Goal: Task Accomplishment & Management: Use online tool/utility

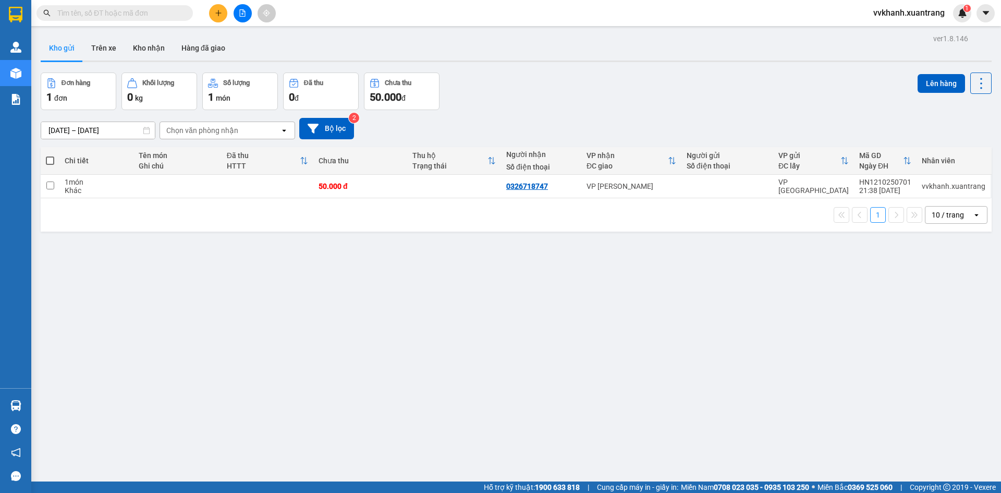
click at [222, 16] on button at bounding box center [218, 13] width 18 height 18
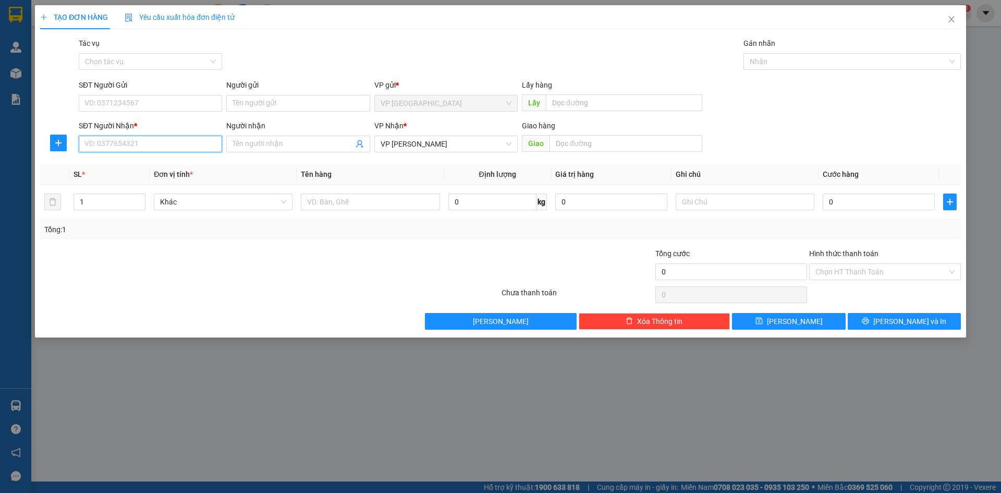
click at [158, 144] on input "SĐT Người Nhận *" at bounding box center [150, 144] width 143 height 17
type input "5"
click at [167, 163] on div "0948282612 - nhung ốc" at bounding box center [150, 164] width 131 height 11
type input "0948282612"
type input "nhung ốc"
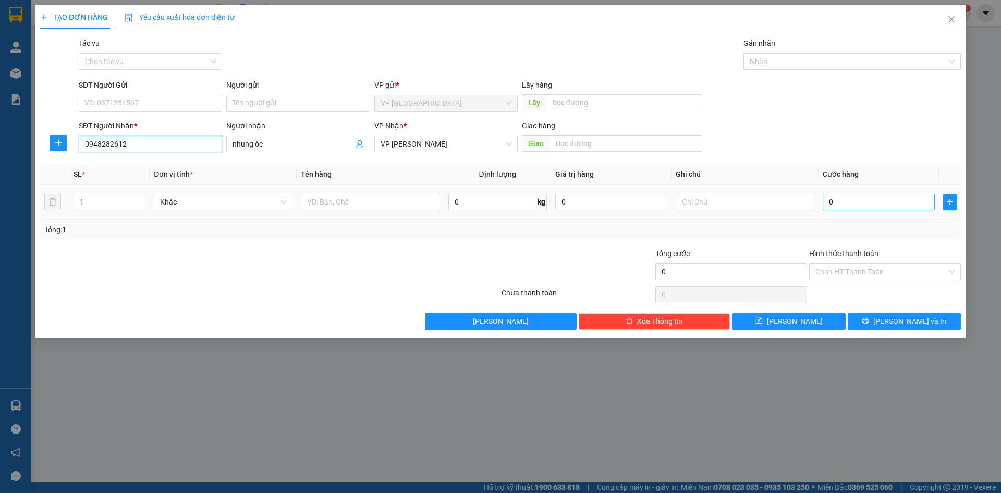
type input "0948282612"
click at [841, 197] on input "0" at bounding box center [879, 201] width 112 height 17
type input "5"
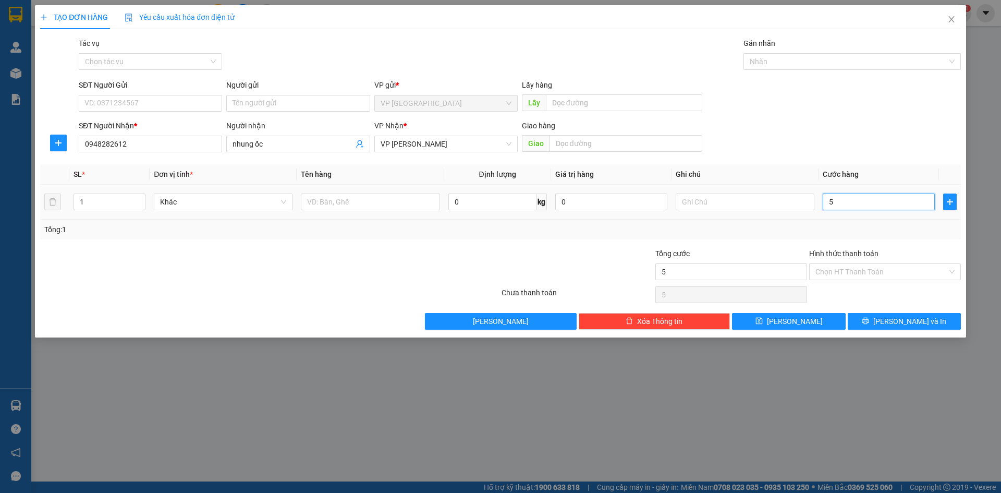
type input "50"
type input "50.000"
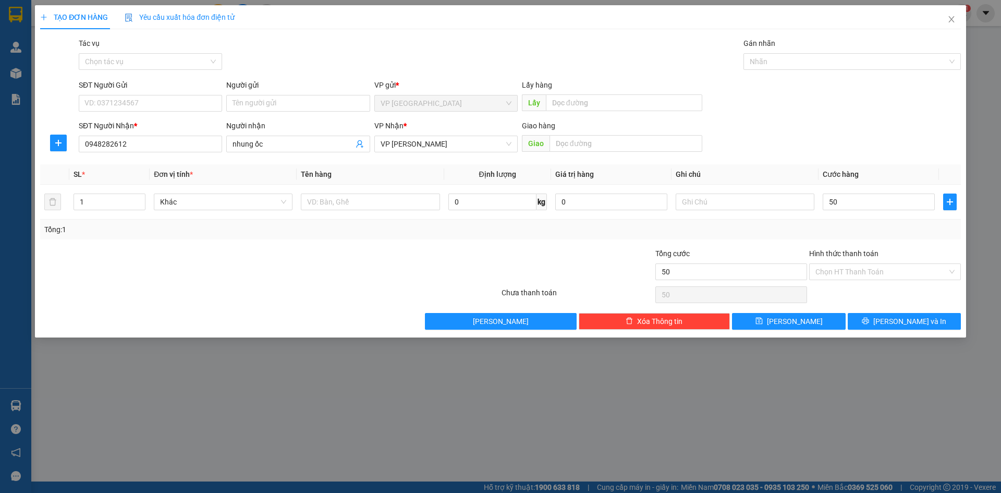
type input "50.000"
click at [815, 330] on div "TẠO ĐƠN HÀNG Yêu cầu xuất hóa đơn điện tử Transit Pickup Surcharge Ids Transit …" at bounding box center [500, 171] width 931 height 332
click at [814, 324] on button "Lưu" at bounding box center [788, 321] width 113 height 17
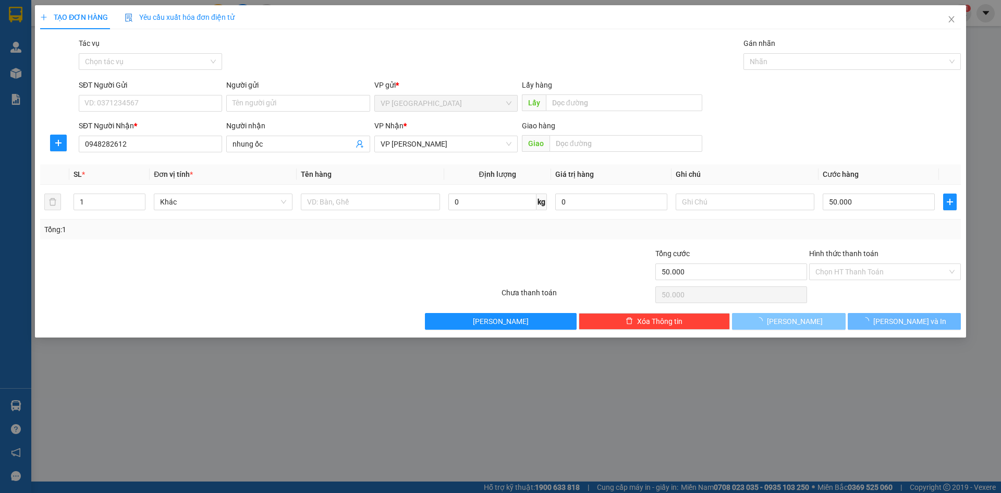
type input "0"
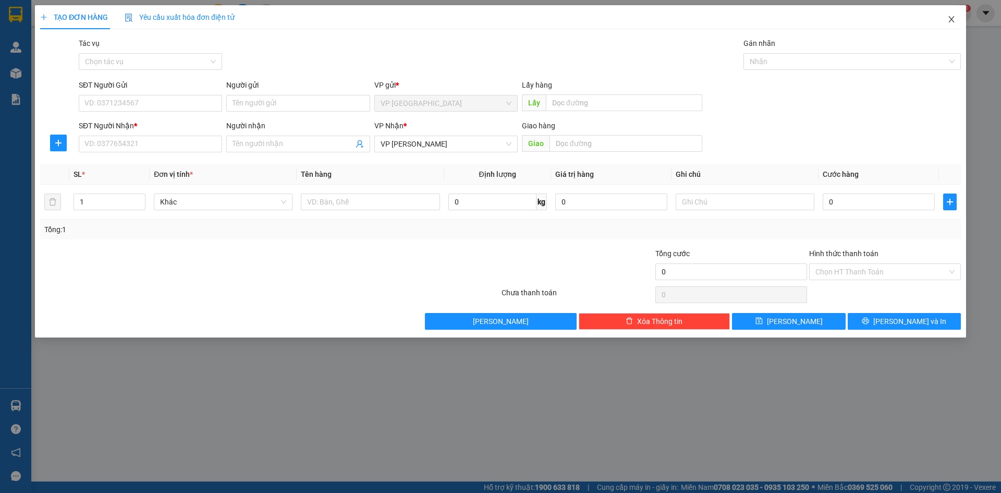
click at [949, 21] on icon "close" at bounding box center [952, 19] width 8 height 8
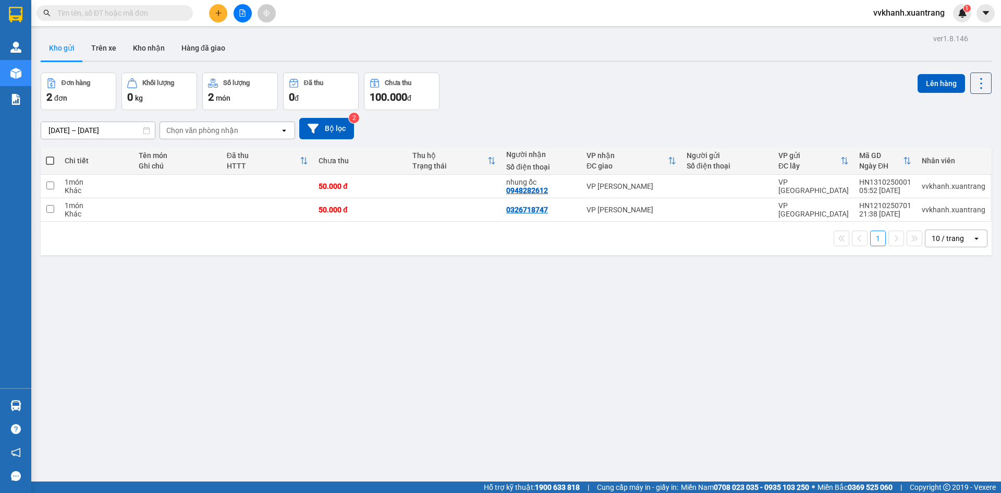
click at [49, 160] on span at bounding box center [50, 160] width 8 height 8
click at [50, 155] on input "checkbox" at bounding box center [50, 155] width 0 height 0
checkbox input "true"
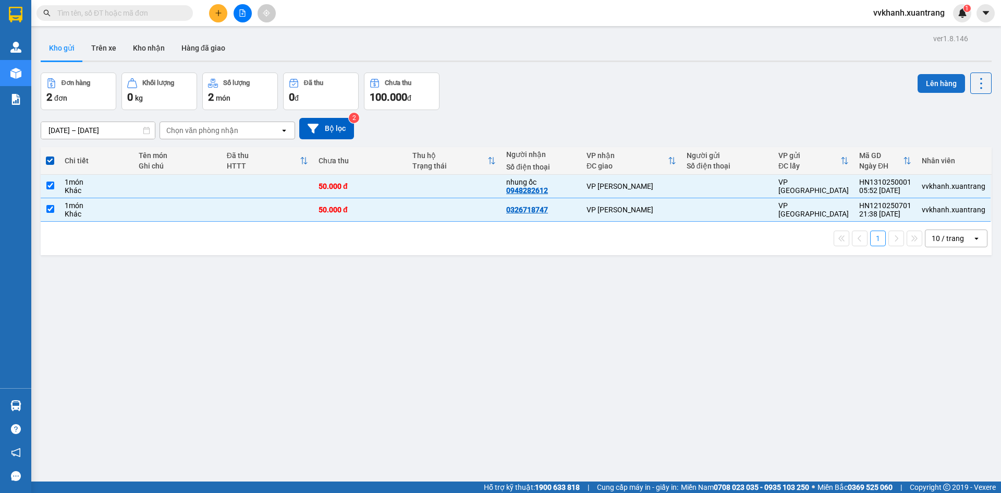
click at [943, 85] on button "Lên hàng" at bounding box center [941, 83] width 47 height 19
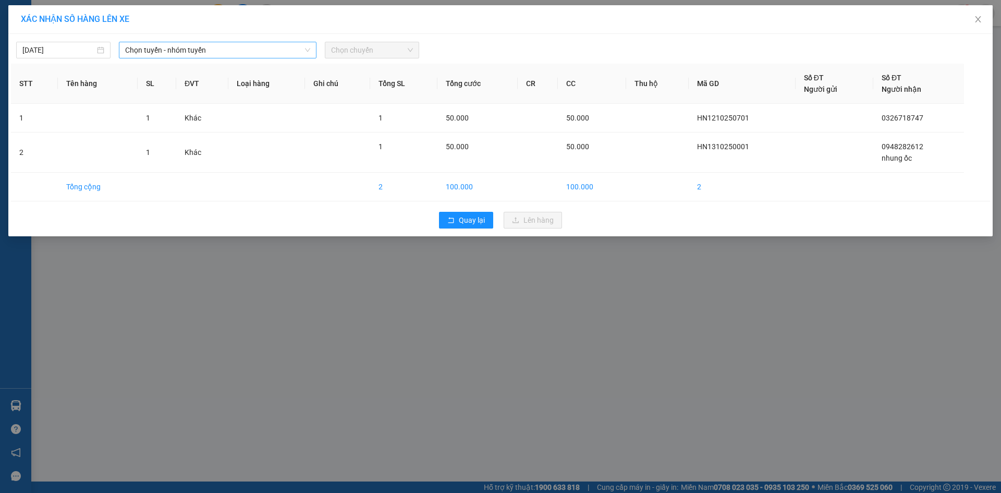
click at [188, 55] on span "Chọn tuyến - nhóm tuyến" at bounding box center [217, 50] width 185 height 16
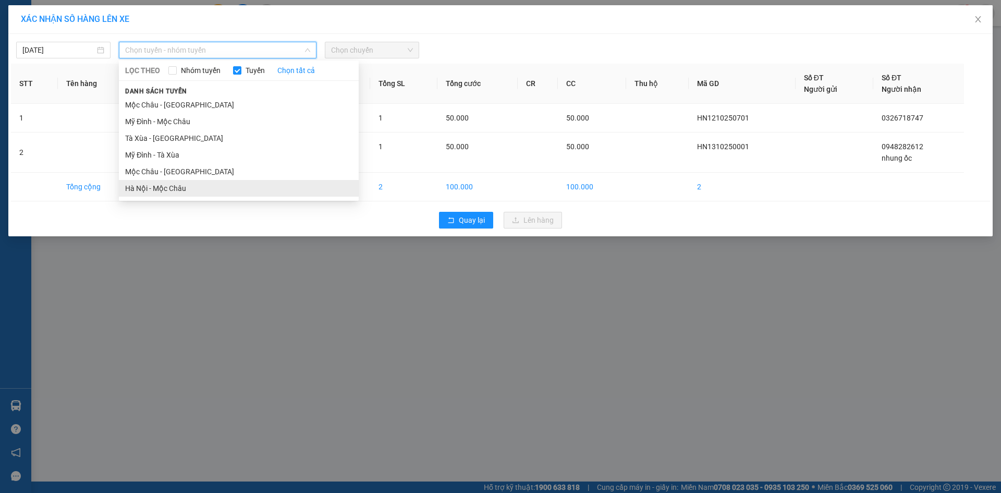
click at [187, 189] on li "Hà Nội - Mộc Châu" at bounding box center [239, 188] width 240 height 17
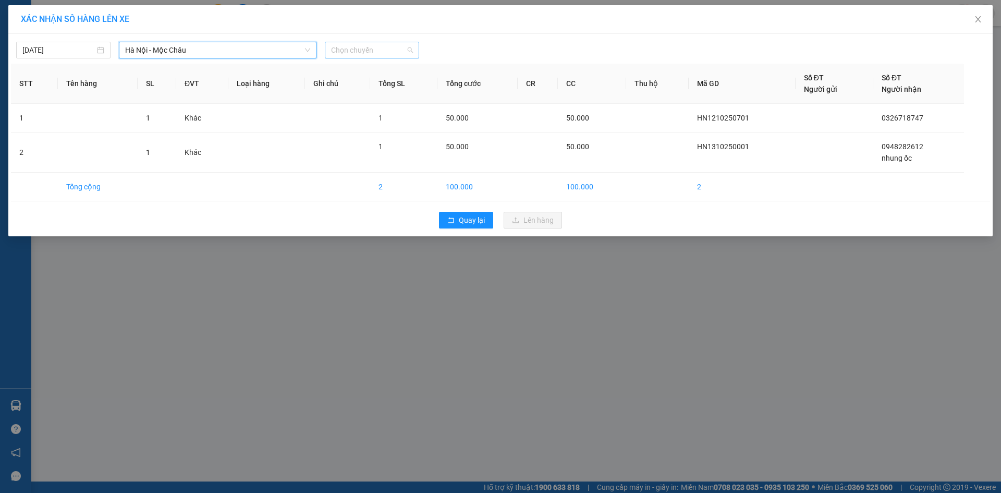
click at [344, 55] on span "Chọn chuyến" at bounding box center [372, 50] width 82 height 16
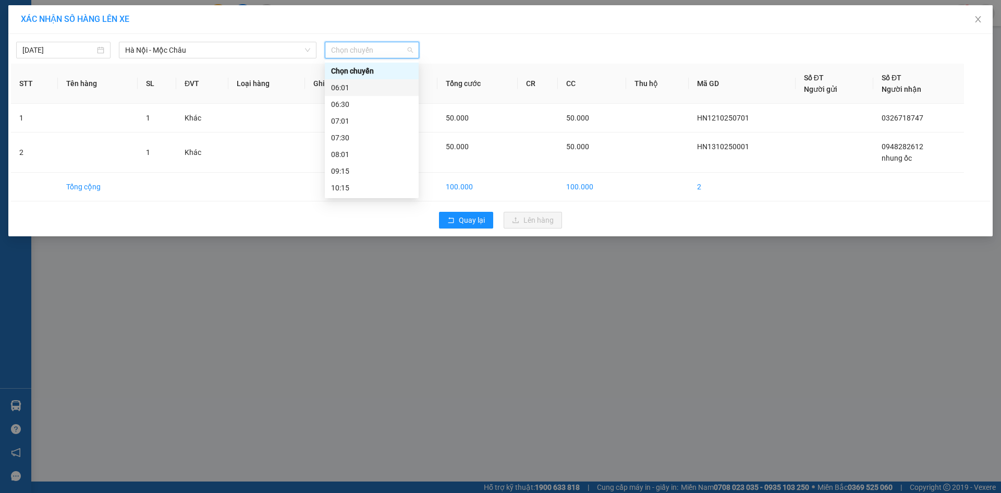
click at [372, 89] on div "06:01" at bounding box center [371, 87] width 81 height 11
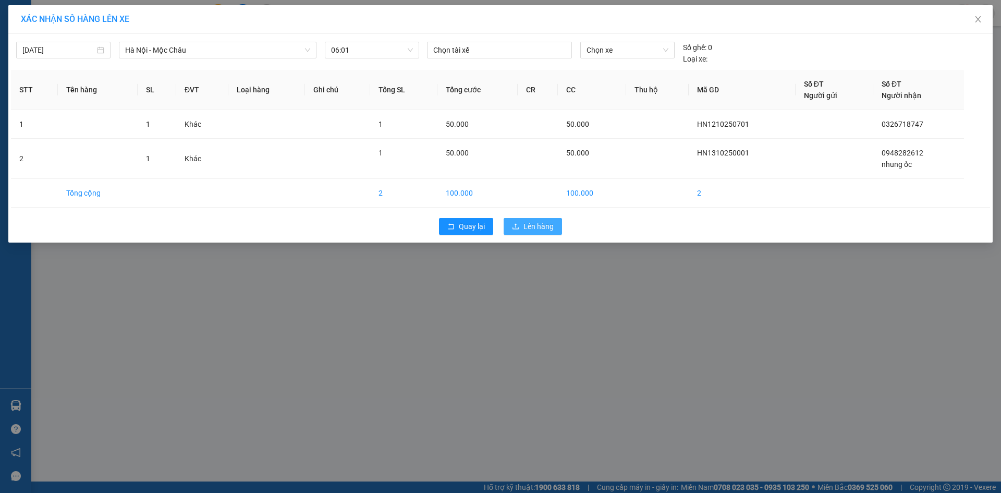
click at [522, 234] on button "Lên hàng" at bounding box center [533, 226] width 58 height 17
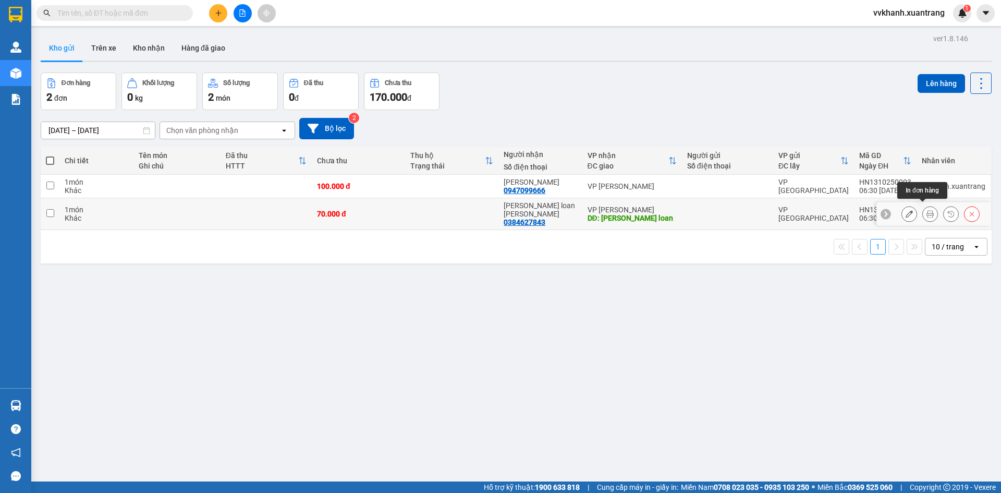
click at [927, 211] on icon at bounding box center [930, 213] width 7 height 7
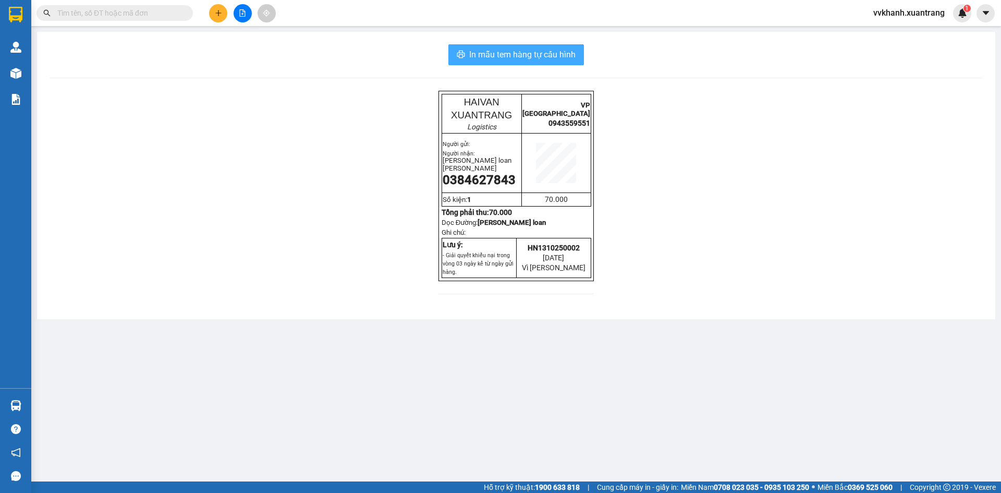
click at [547, 58] on span "In mẫu tem hàng tự cấu hình" at bounding box center [522, 54] width 106 height 13
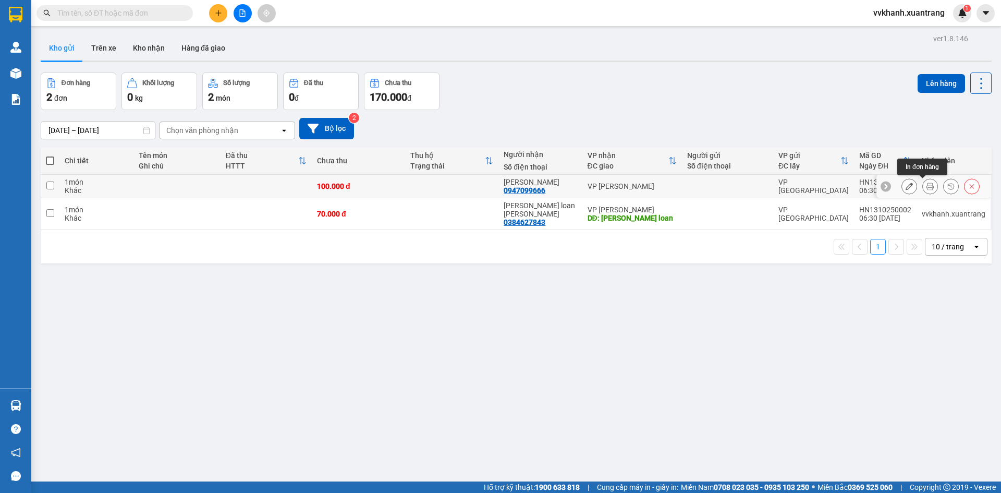
click at [927, 189] on icon at bounding box center [930, 186] width 7 height 7
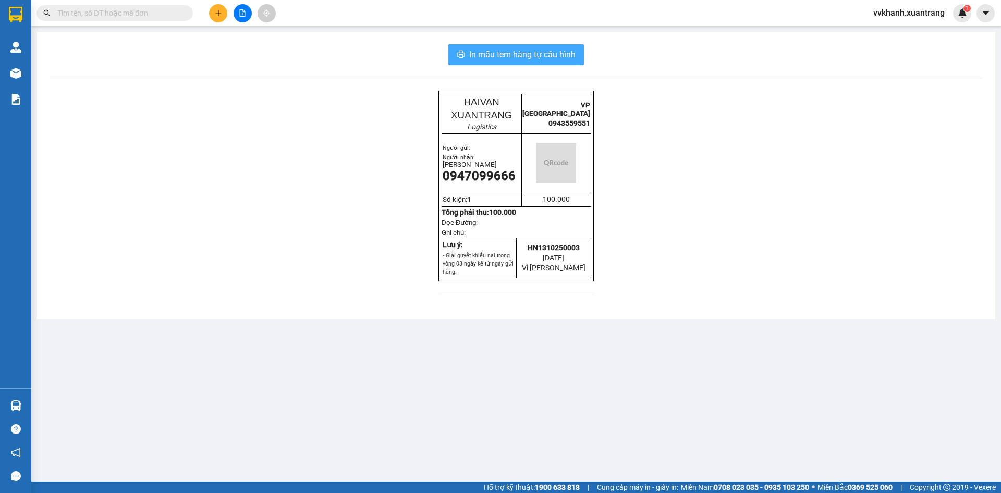
click at [543, 53] on span "In mẫu tem hàng tự cấu hình" at bounding box center [522, 54] width 106 height 13
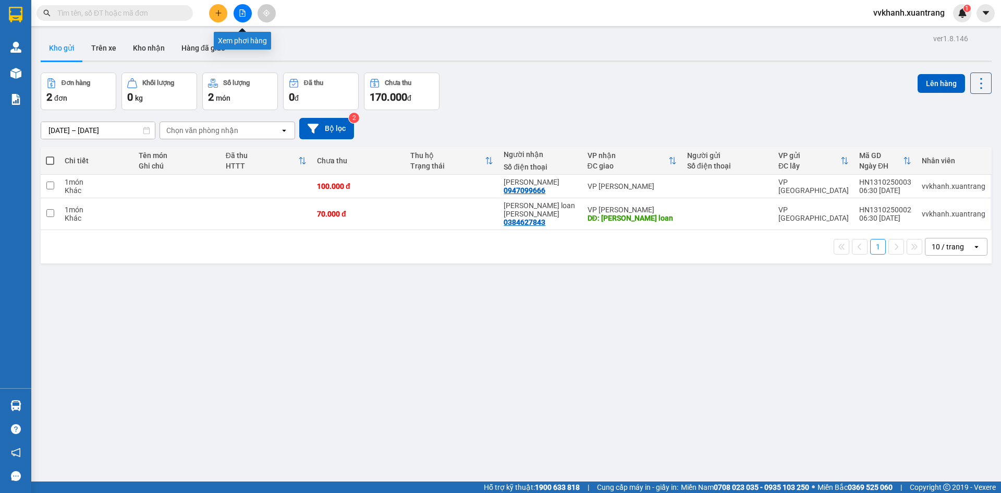
click at [241, 18] on button at bounding box center [243, 13] width 18 height 18
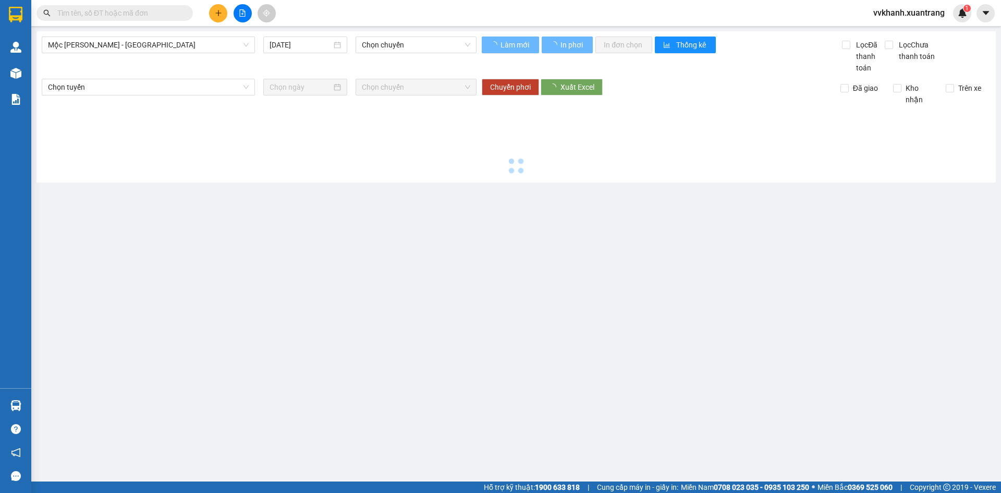
type input "[DATE]"
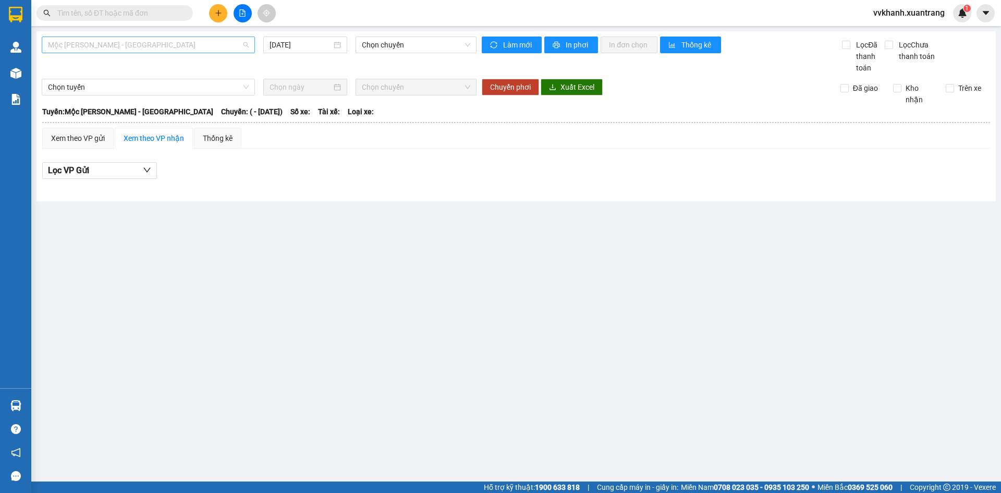
click at [91, 37] on span "Mộc [PERSON_NAME] - [GEOGRAPHIC_DATA]" at bounding box center [148, 45] width 201 height 16
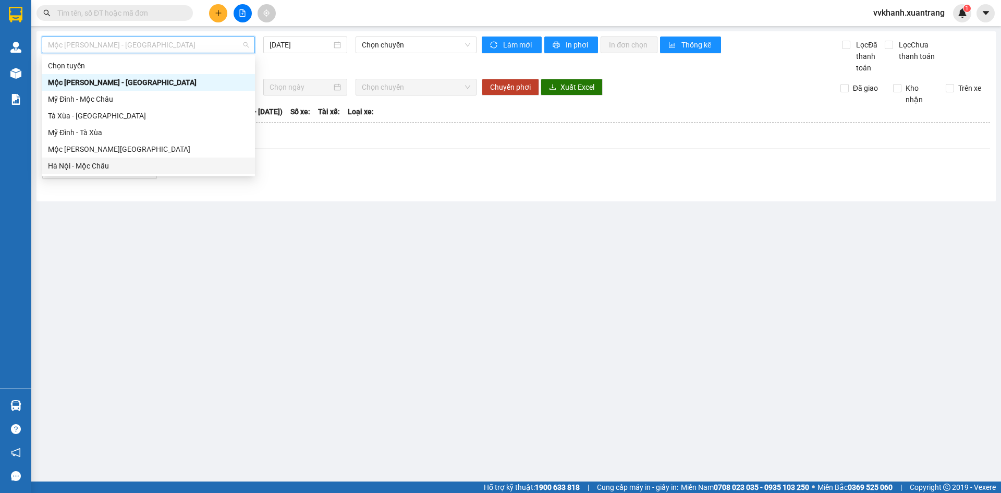
click at [99, 162] on div "Hà Nội - Mộc Châu" at bounding box center [148, 165] width 201 height 11
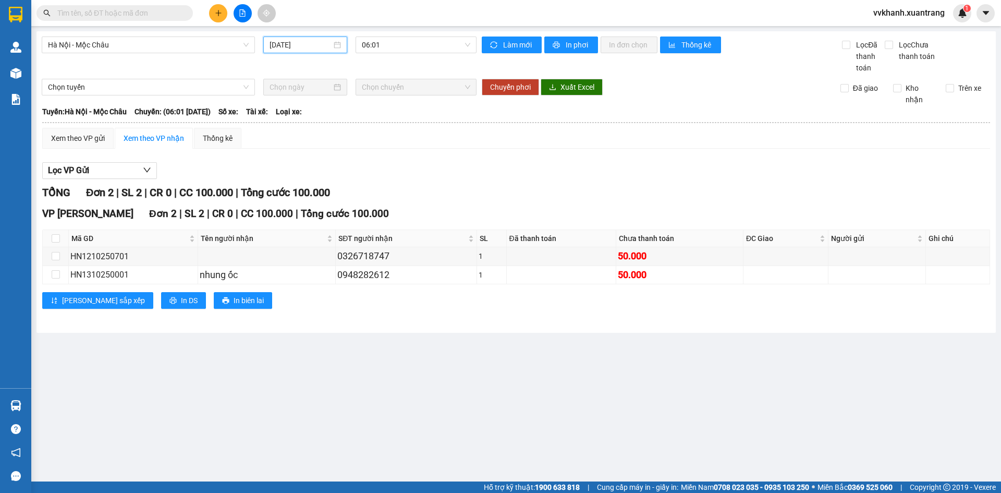
click at [292, 50] on input "[DATE]" at bounding box center [301, 44] width 62 height 11
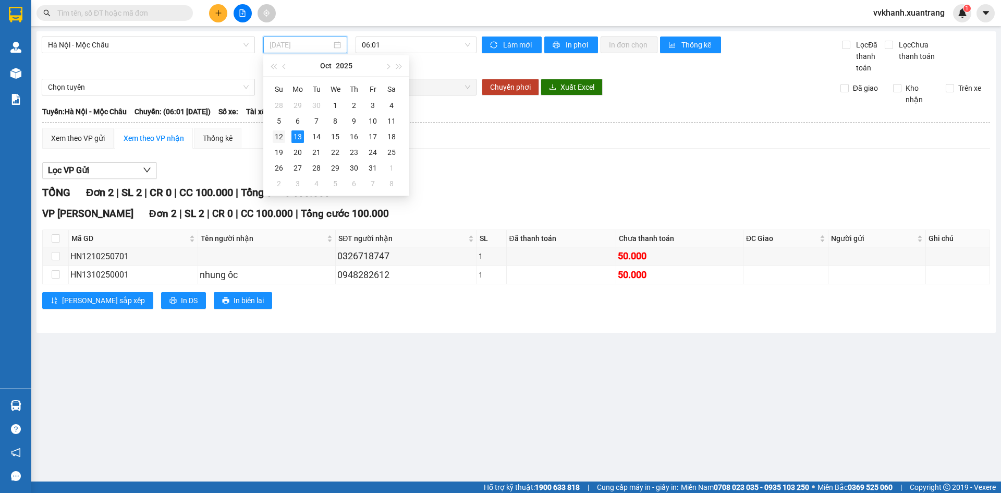
click at [284, 139] on div "12" at bounding box center [279, 136] width 13 height 13
type input "[DATE]"
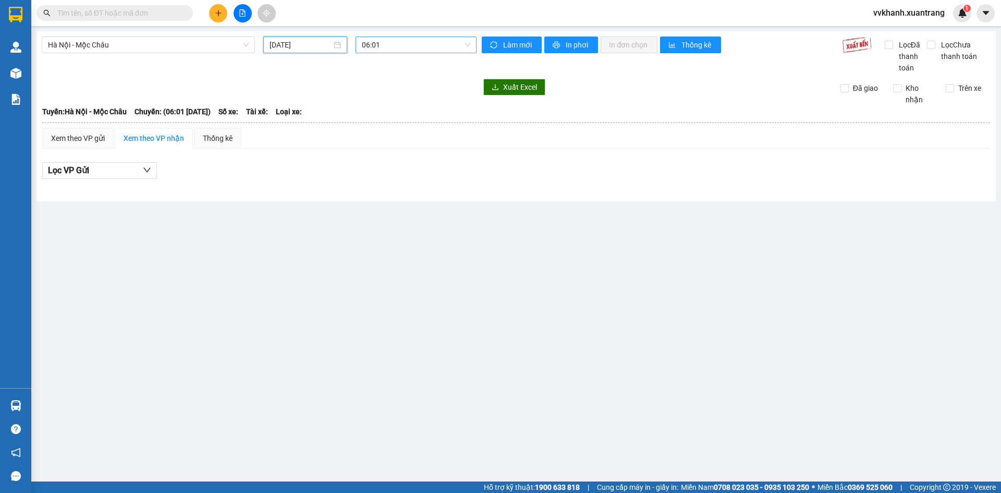
click at [397, 46] on span "06:01" at bounding box center [416, 45] width 108 height 16
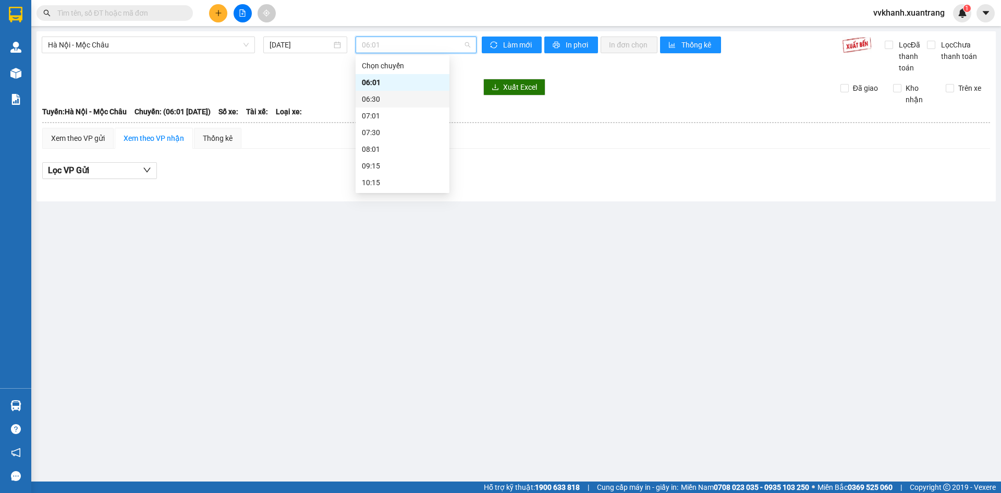
click at [395, 95] on div "06:30" at bounding box center [402, 98] width 81 height 11
click at [390, 49] on span "06:30" at bounding box center [416, 45] width 108 height 16
click at [394, 115] on div "07:01" at bounding box center [402, 115] width 81 height 11
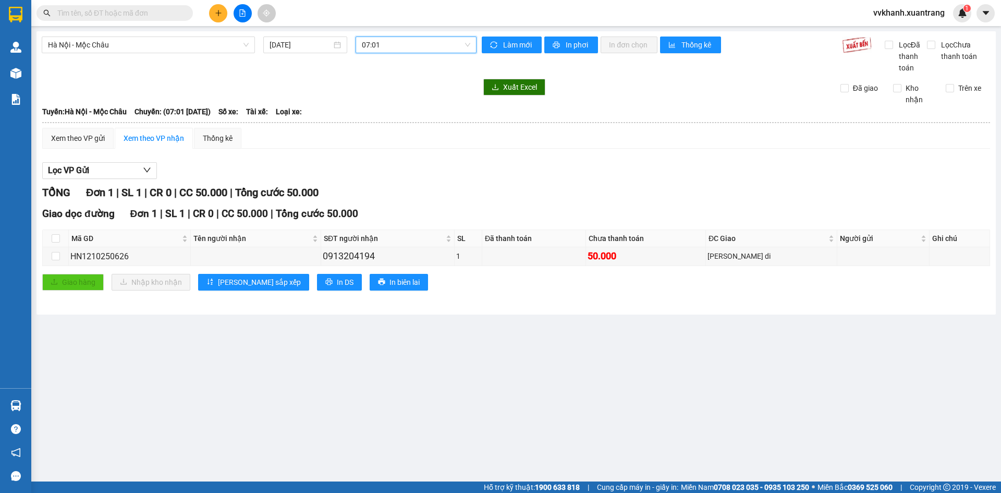
click at [394, 50] on span "07:01" at bounding box center [416, 45] width 108 height 16
click at [395, 132] on div "07:30" at bounding box center [402, 132] width 81 height 11
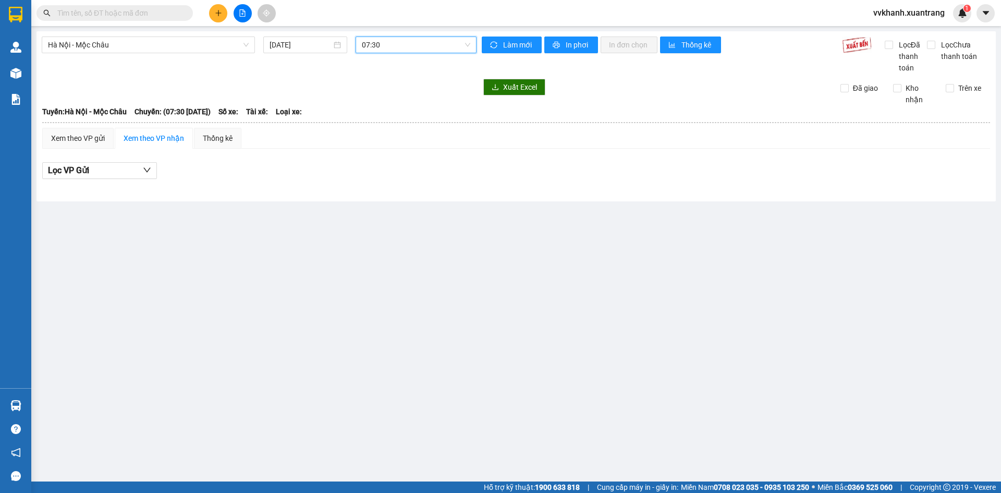
click at [394, 41] on span "07:30" at bounding box center [416, 45] width 108 height 16
click at [395, 145] on div "08:01" at bounding box center [402, 148] width 81 height 11
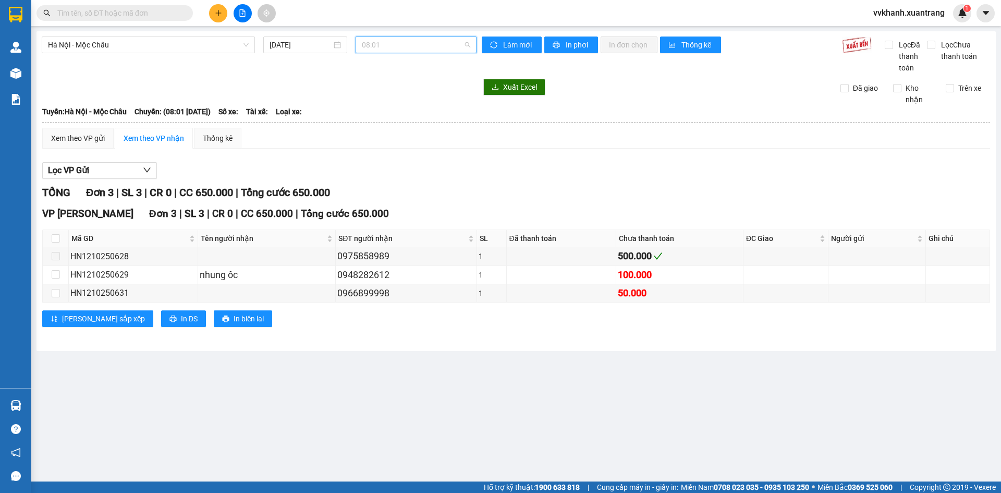
click at [395, 43] on span "08:01" at bounding box center [416, 45] width 108 height 16
click at [386, 114] on div "09:15" at bounding box center [402, 113] width 81 height 11
click at [385, 44] on span "09:15" at bounding box center [416, 45] width 108 height 16
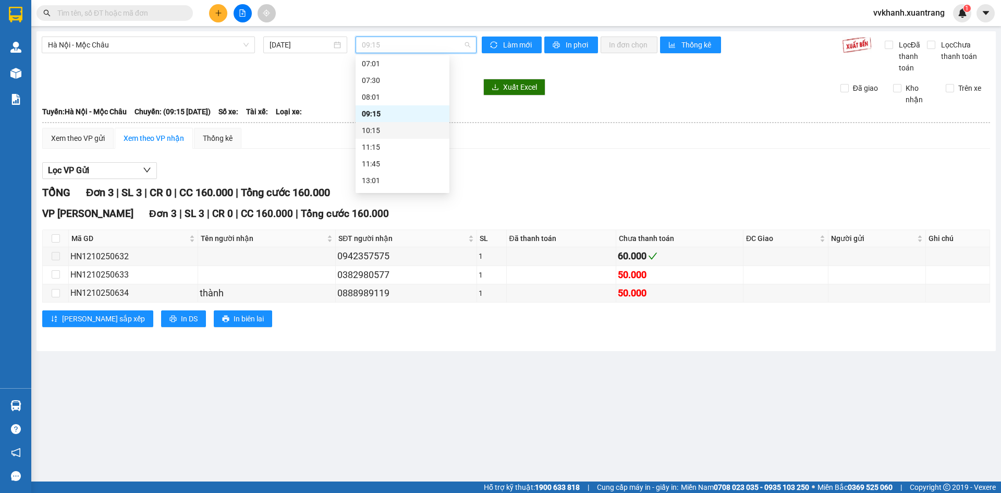
click at [390, 129] on div "10:15" at bounding box center [402, 130] width 81 height 11
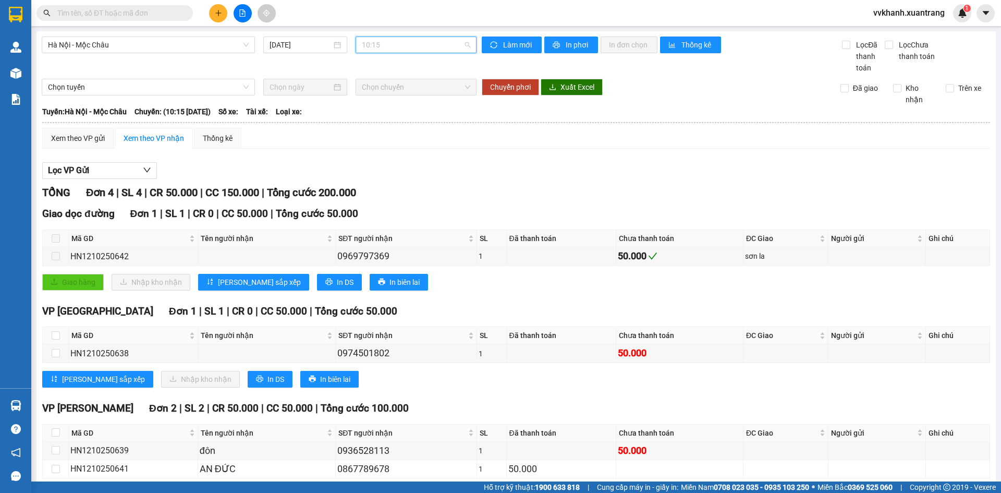
click at [388, 48] on span "10:15" at bounding box center [416, 45] width 108 height 16
click at [391, 98] on div "11:15" at bounding box center [399, 94] width 81 height 11
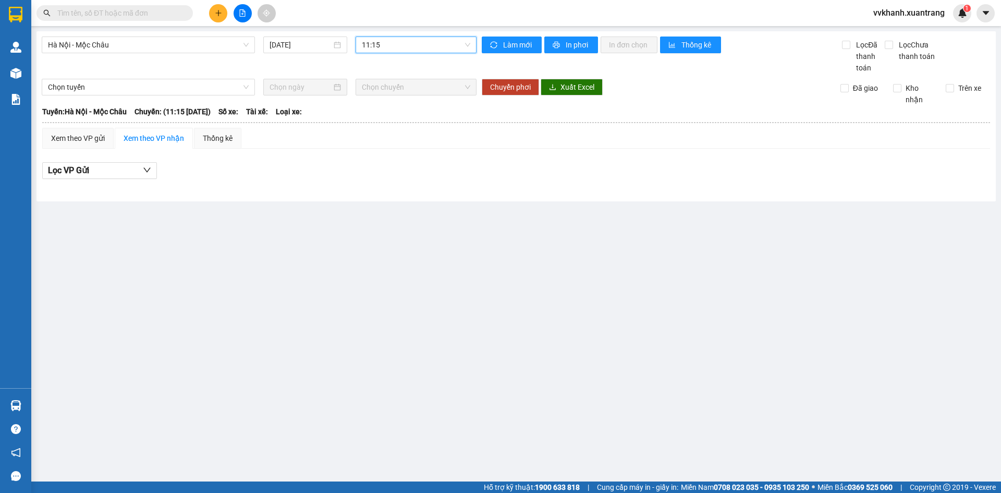
click at [390, 47] on span "11:15" at bounding box center [416, 45] width 108 height 16
click at [391, 113] on div "11:45" at bounding box center [402, 111] width 81 height 11
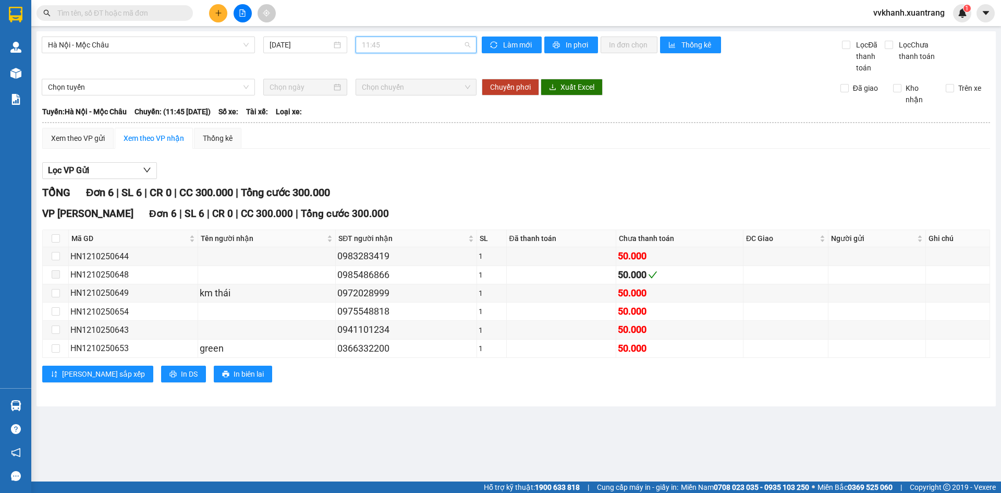
click at [389, 50] on span "11:45" at bounding box center [416, 45] width 108 height 16
click at [386, 124] on div "13:01" at bounding box center [402, 128] width 81 height 11
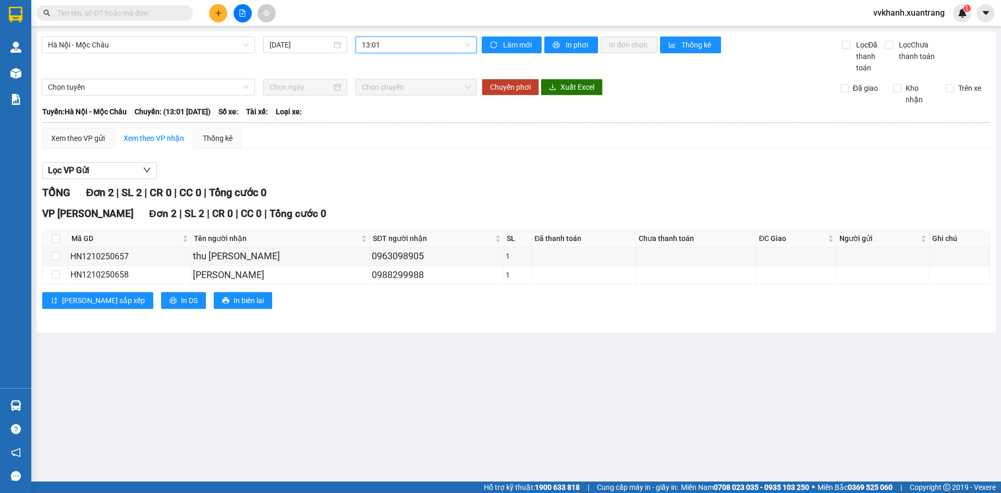
click at [387, 49] on span "13:01" at bounding box center [416, 45] width 108 height 16
click at [375, 148] on div "14:15" at bounding box center [402, 144] width 81 height 11
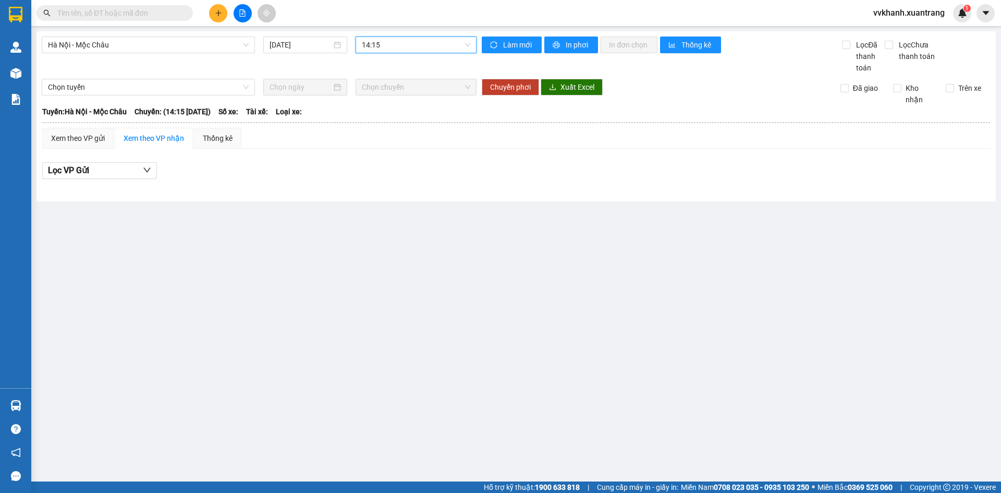
click at [383, 48] on span "14:15" at bounding box center [416, 45] width 108 height 16
click at [376, 157] on div "15:15" at bounding box center [402, 161] width 81 height 11
click at [385, 47] on span "15:15" at bounding box center [416, 45] width 108 height 16
click at [374, 114] on div "15:15" at bounding box center [402, 109] width 81 height 11
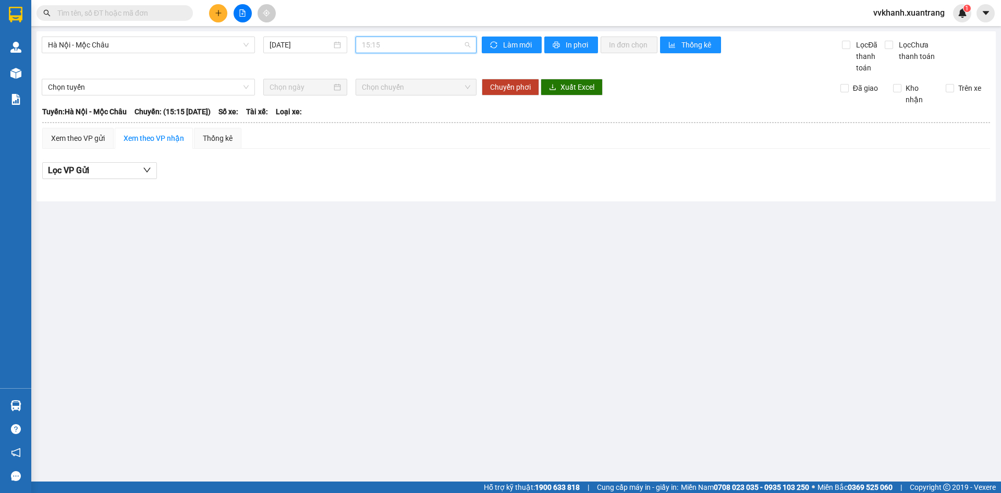
click at [380, 51] on span "15:15" at bounding box center [416, 45] width 108 height 16
click at [389, 132] on div "16:15" at bounding box center [403, 126] width 94 height 17
click at [388, 51] on span "16:15" at bounding box center [416, 45] width 108 height 16
click at [395, 141] on div "16:30 (TC)" at bounding box center [402, 142] width 81 height 11
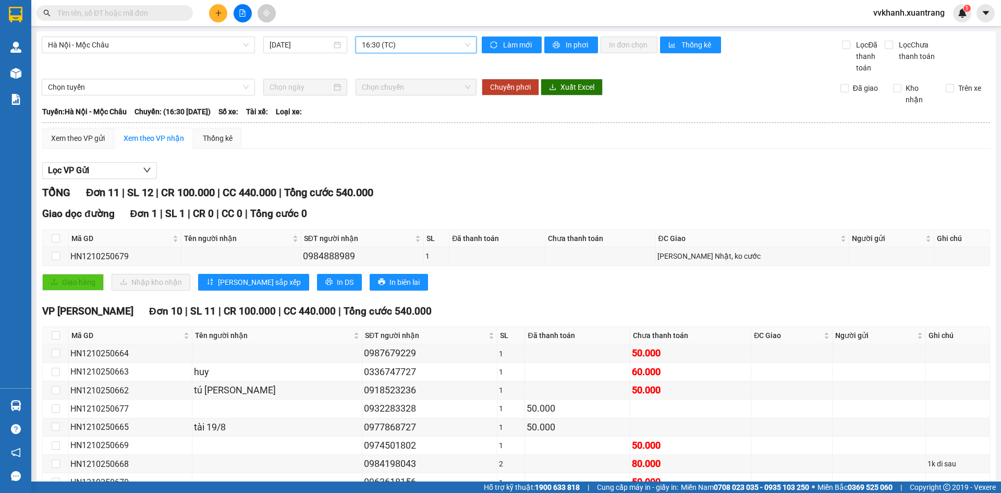
click at [395, 46] on span "16:30 (TC)" at bounding box center [416, 45] width 108 height 16
click at [388, 135] on div "17:15" at bounding box center [399, 132] width 81 height 11
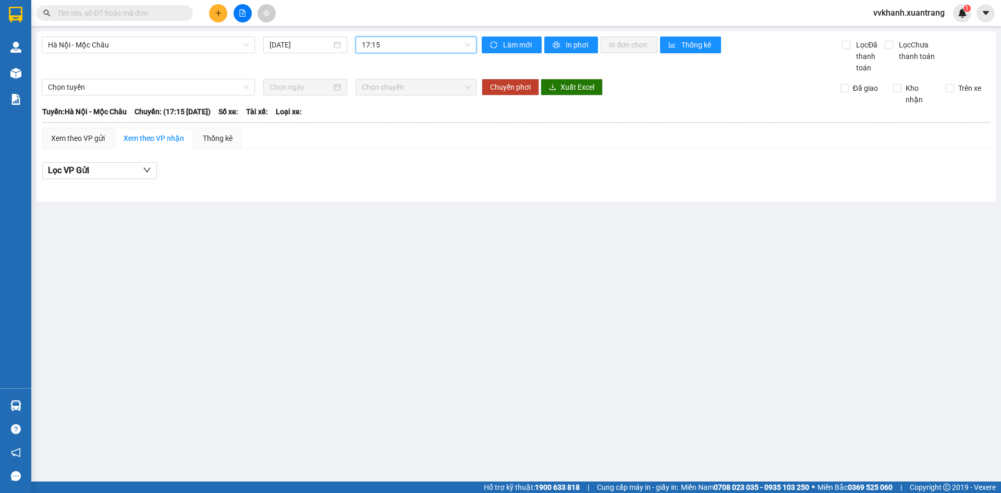
click at [390, 48] on span "17:15" at bounding box center [416, 45] width 108 height 16
click at [394, 149] on div "18:15" at bounding box center [402, 148] width 81 height 11
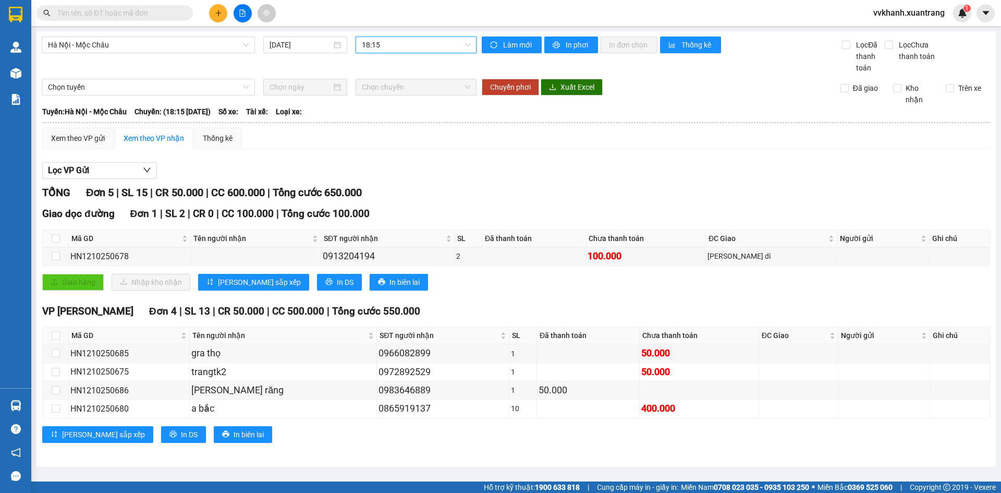
click at [391, 45] on span "18:15" at bounding box center [416, 45] width 108 height 16
click at [392, 166] on div "19:15" at bounding box center [402, 165] width 81 height 11
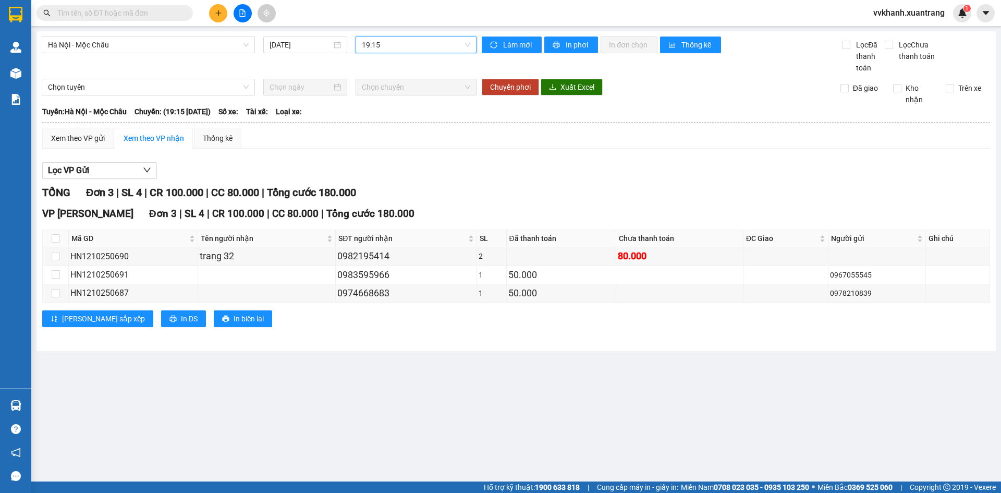
click at [390, 46] on span "19:15" at bounding box center [416, 45] width 108 height 16
click at [394, 186] on div "22:00 (TC)" at bounding box center [402, 182] width 81 height 11
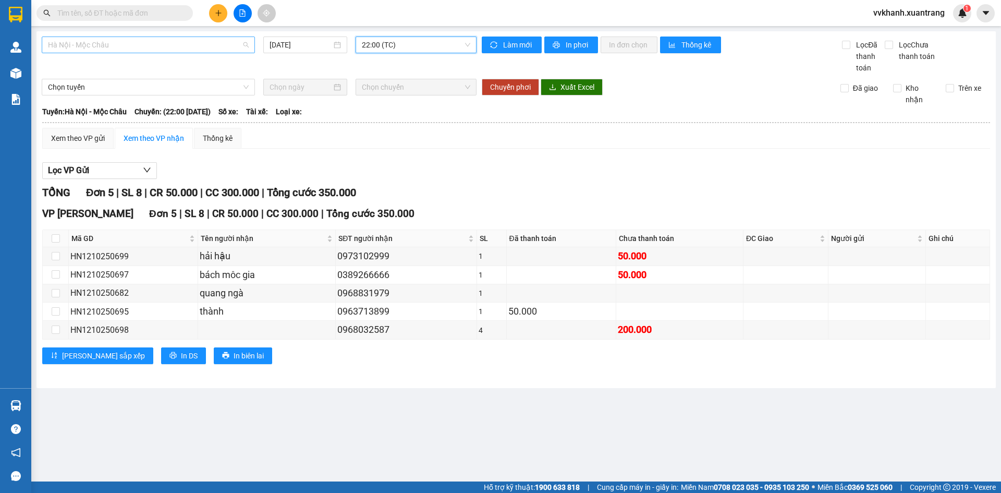
click at [121, 46] on span "Hà Nội - Mộc Châu" at bounding box center [148, 45] width 201 height 16
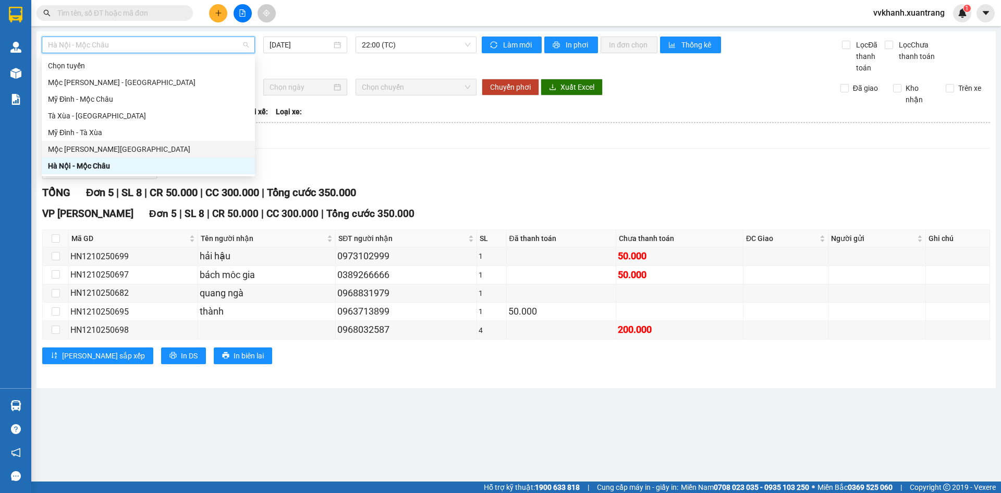
click at [104, 152] on div "Mộc [PERSON_NAME][GEOGRAPHIC_DATA]" at bounding box center [148, 148] width 201 height 11
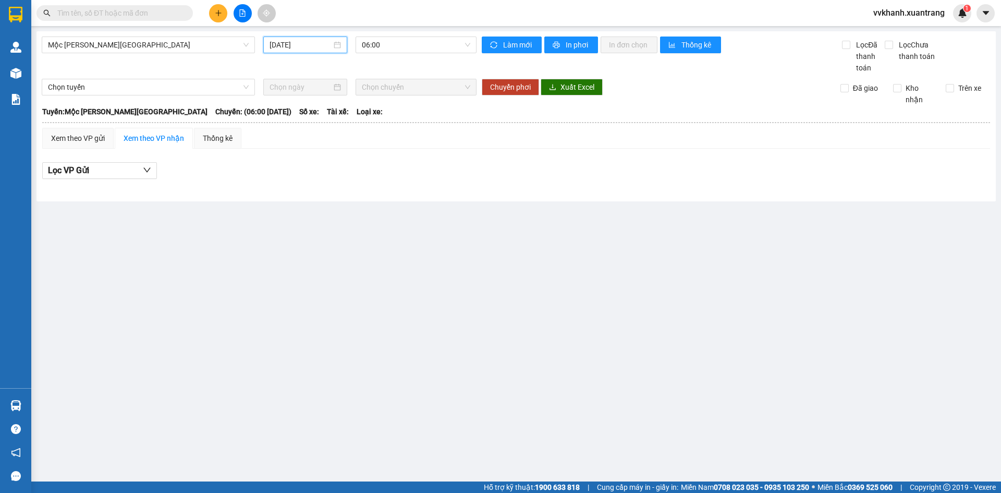
click at [313, 47] on input "[DATE]" at bounding box center [301, 44] width 62 height 11
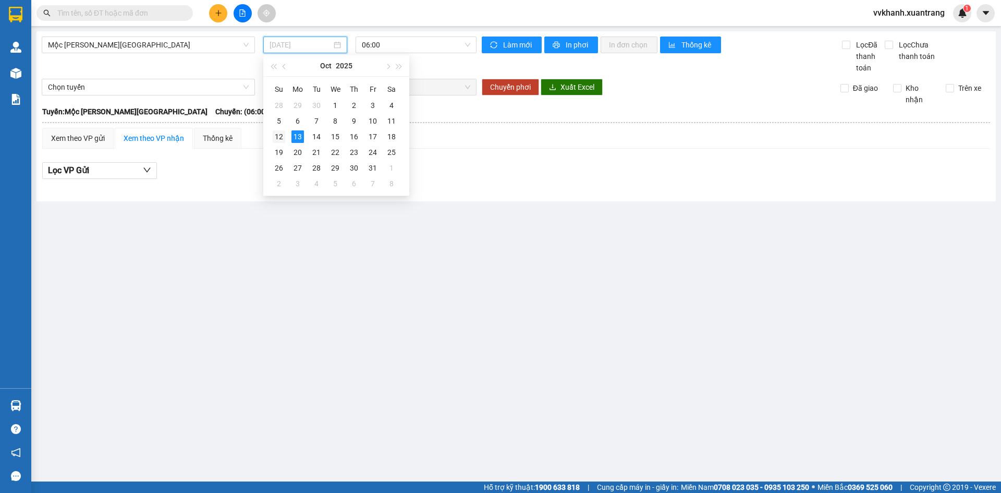
click at [287, 136] on td "12" at bounding box center [279, 137] width 19 height 16
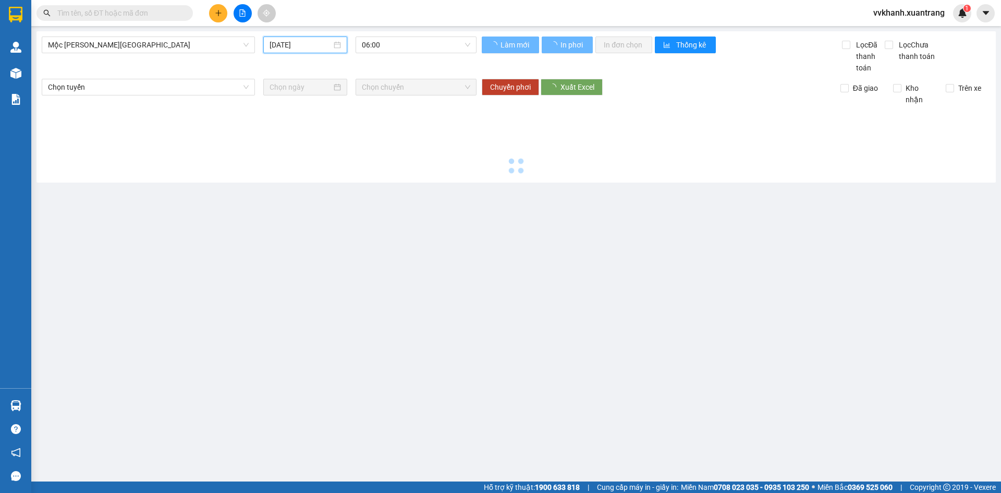
type input "[DATE]"
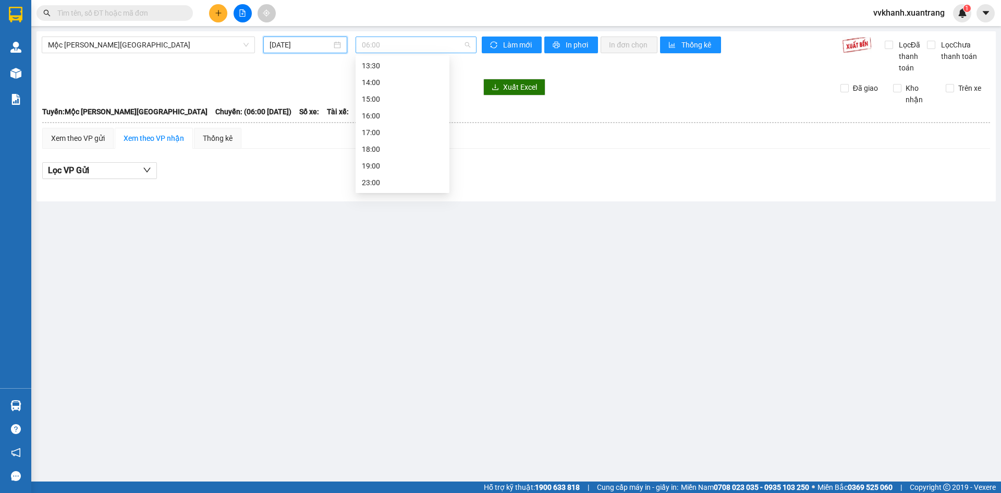
click at [400, 49] on span "06:00" at bounding box center [416, 45] width 108 height 16
click at [399, 86] on div "07:00" at bounding box center [402, 82] width 81 height 11
click at [397, 46] on span "07:00" at bounding box center [416, 45] width 108 height 16
click at [400, 103] on div "08:00" at bounding box center [402, 98] width 81 height 11
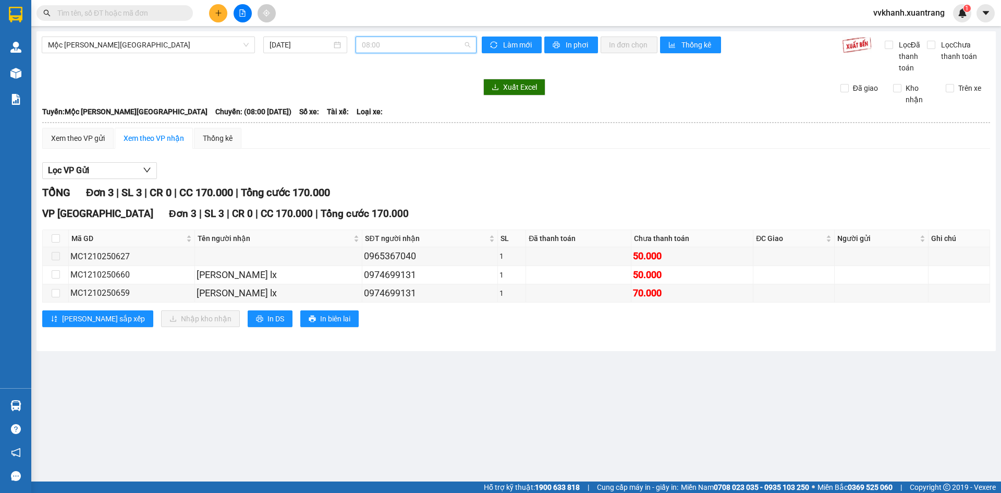
click at [397, 43] on span "08:00" at bounding box center [416, 45] width 108 height 16
click at [383, 117] on div "09:00" at bounding box center [402, 115] width 81 height 11
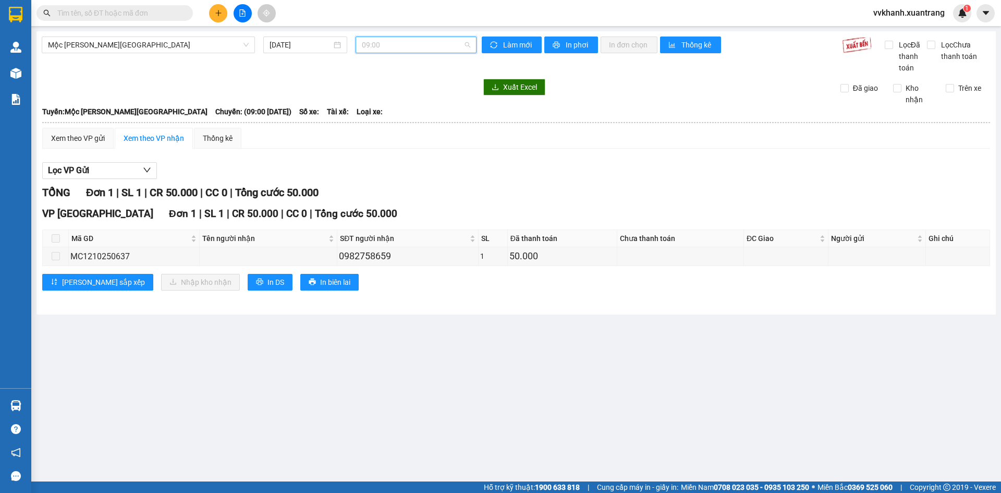
click at [384, 46] on span "09:00" at bounding box center [416, 45] width 108 height 16
click at [384, 124] on div "10:00" at bounding box center [403, 132] width 94 height 17
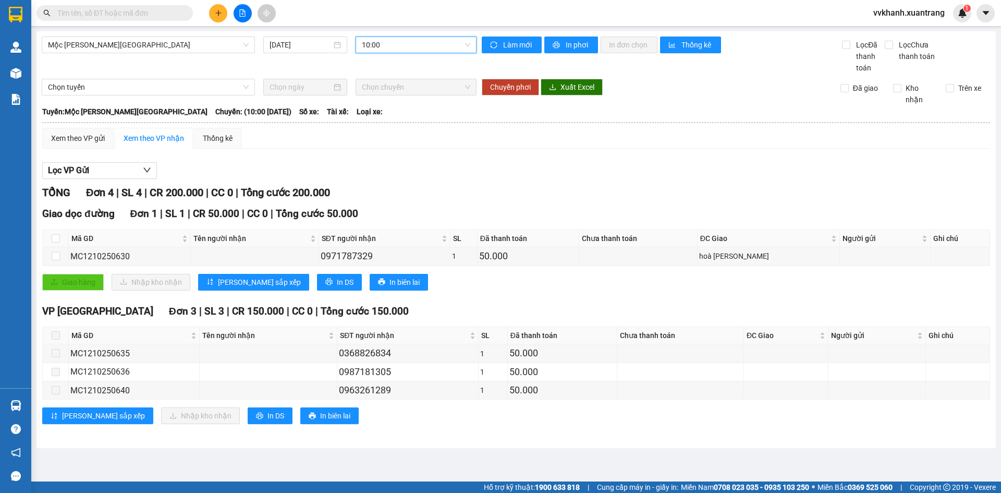
click at [386, 48] on span "10:00" at bounding box center [416, 45] width 108 height 16
click at [388, 149] on div "11:00" at bounding box center [402, 148] width 81 height 11
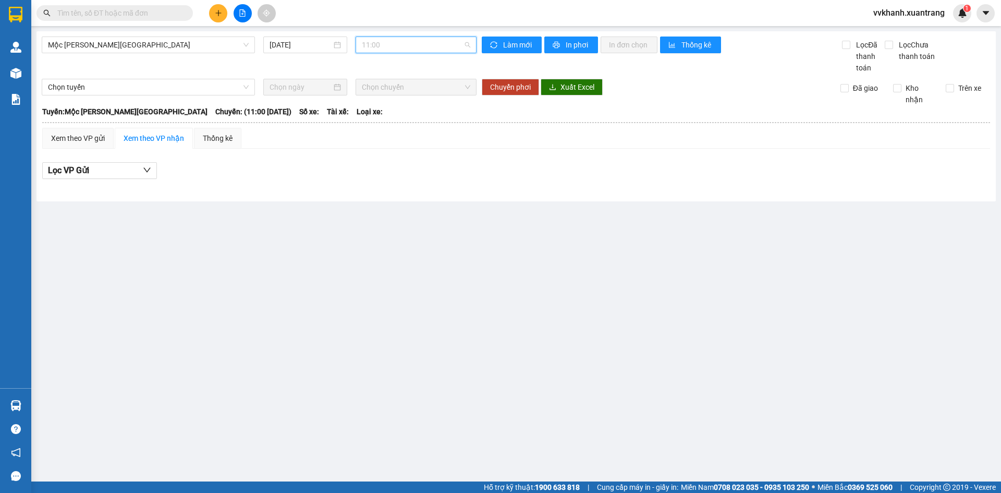
drag, startPoint x: 390, startPoint y: 46, endPoint x: 391, endPoint y: 64, distance: 17.7
click at [391, 46] on span "11:00" at bounding box center [416, 45] width 108 height 16
click at [382, 167] on div "12:00" at bounding box center [402, 165] width 81 height 11
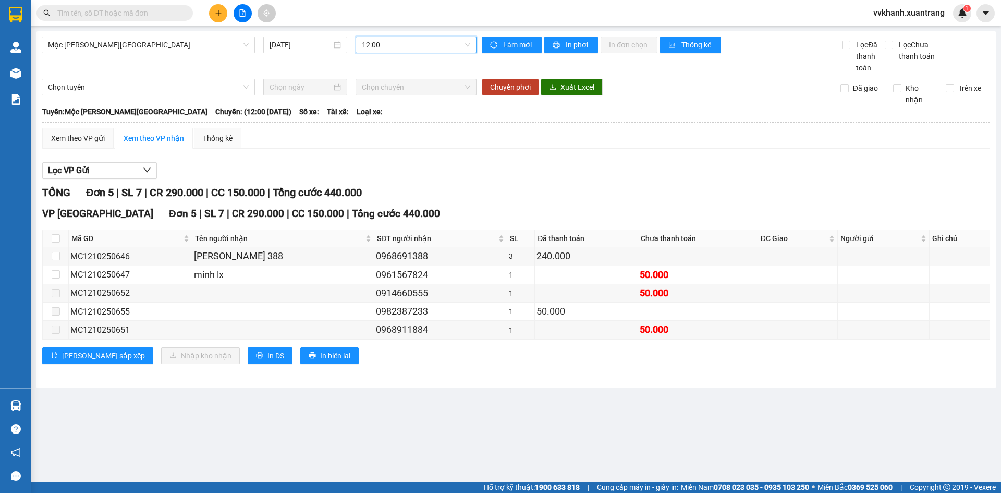
click at [386, 44] on span "12:00" at bounding box center [416, 45] width 108 height 16
click at [384, 127] on div "13:00" at bounding box center [402, 130] width 81 height 11
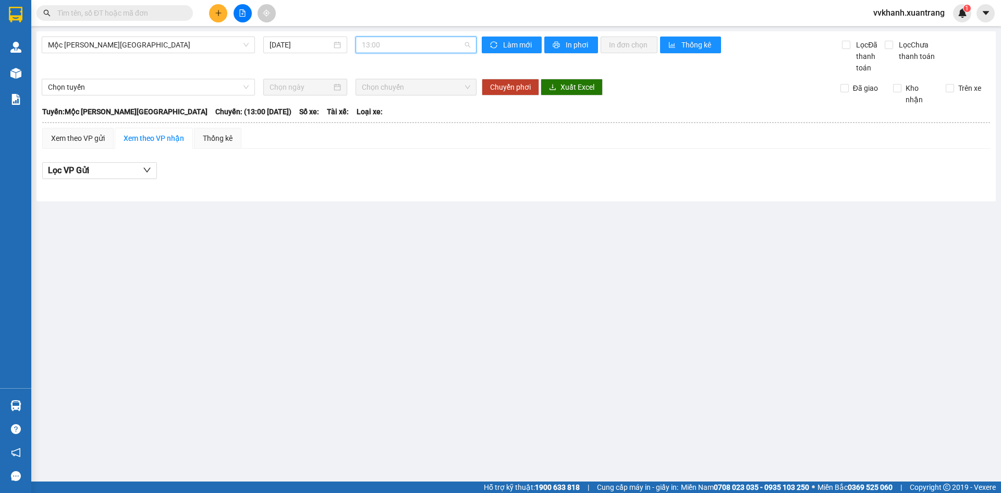
click at [391, 50] on span "13:00" at bounding box center [416, 45] width 108 height 16
click at [394, 146] on div "13:30" at bounding box center [402, 146] width 81 height 11
click at [394, 46] on span "13:30" at bounding box center [416, 45] width 108 height 16
click at [388, 163] on div "14:00" at bounding box center [402, 163] width 81 height 11
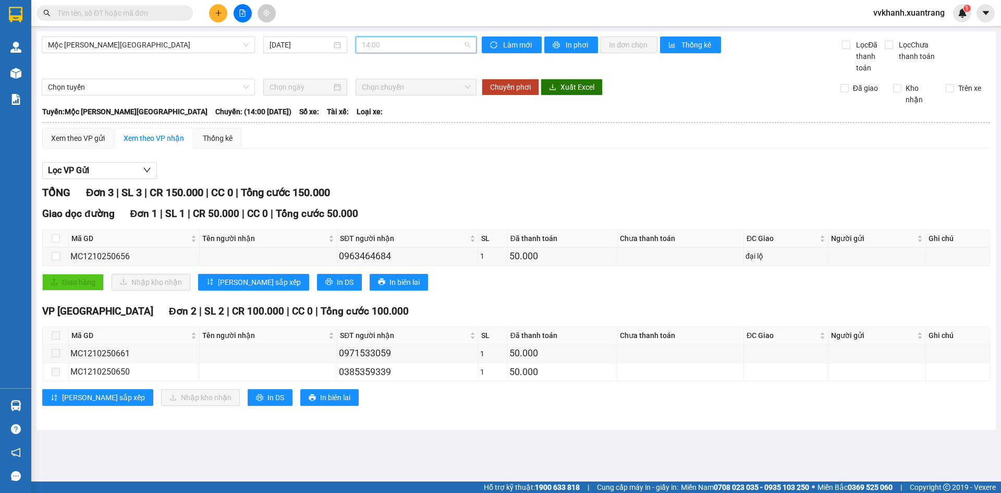
click at [390, 45] on span "14:00" at bounding box center [416, 45] width 108 height 16
click at [391, 125] on div "15:00" at bounding box center [402, 128] width 81 height 11
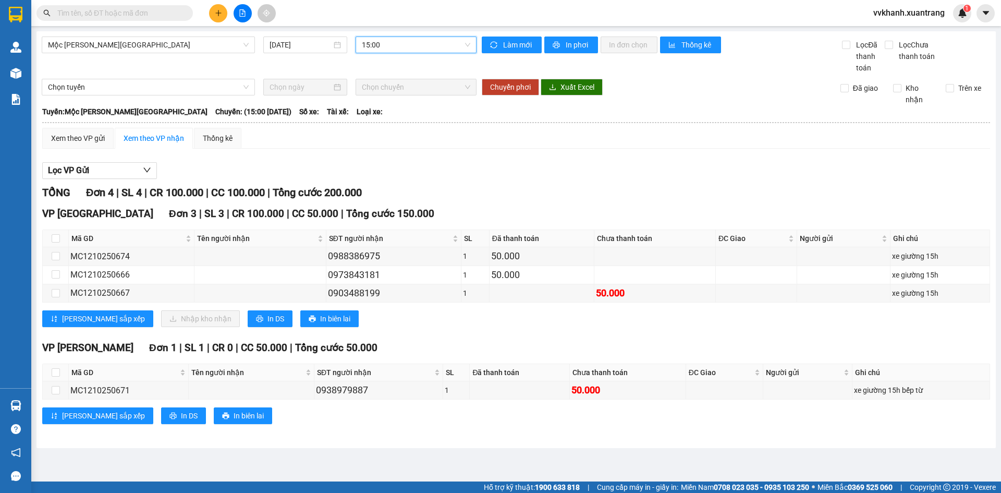
click at [400, 45] on span "15:00" at bounding box center [416, 45] width 108 height 16
click at [392, 143] on div "16:00" at bounding box center [402, 144] width 81 height 11
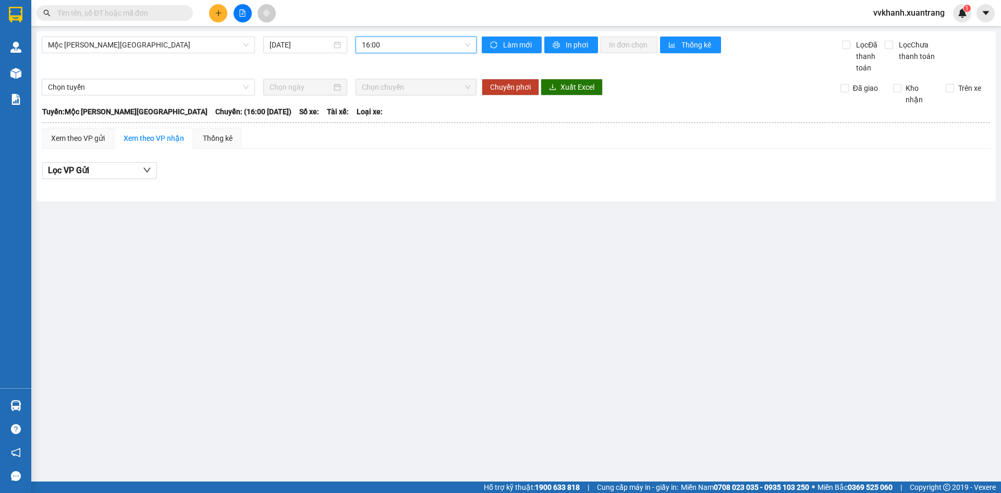
click at [400, 45] on span "16:00" at bounding box center [416, 45] width 108 height 16
click at [394, 158] on div "17:00" at bounding box center [402, 161] width 81 height 11
click at [393, 45] on span "17:00" at bounding box center [416, 45] width 108 height 16
click at [385, 144] on div "18:00" at bounding box center [402, 148] width 81 height 11
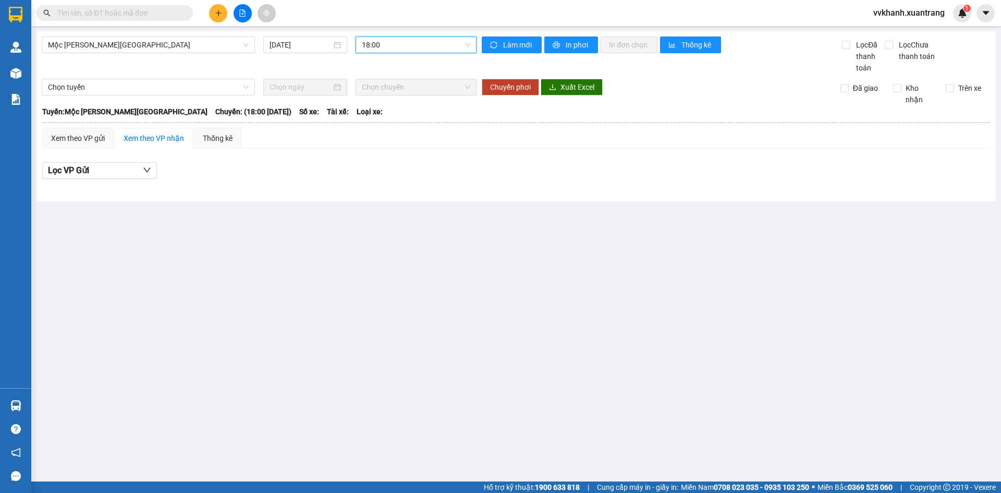
click at [372, 45] on span "18:00" at bounding box center [416, 45] width 108 height 16
click at [383, 161] on div "19:00" at bounding box center [402, 165] width 81 height 11
click at [386, 47] on span "19:00" at bounding box center [416, 45] width 108 height 16
click at [380, 176] on div "23:00" at bounding box center [403, 182] width 94 height 17
